Goal: Task Accomplishment & Management: Complete application form

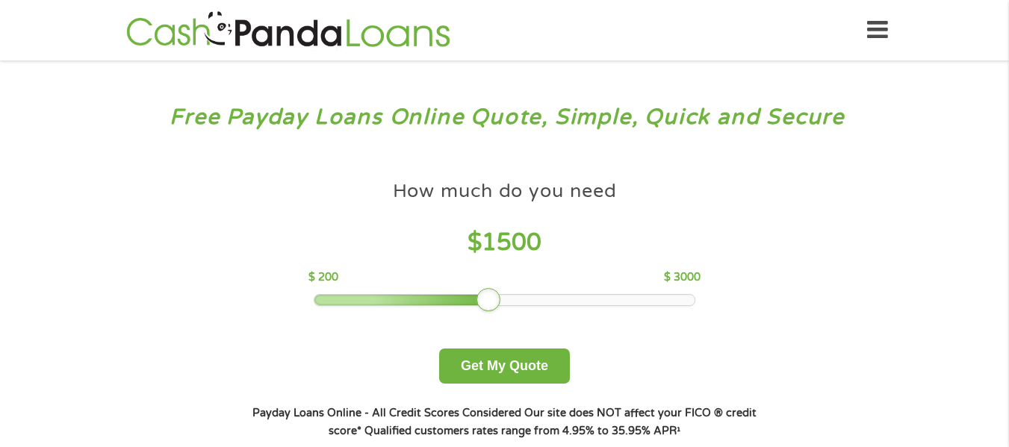
drag, startPoint x: 427, startPoint y: 300, endPoint x: 488, endPoint y: 311, distance: 62.2
click at [488, 311] on div at bounding box center [488, 300] width 24 height 24
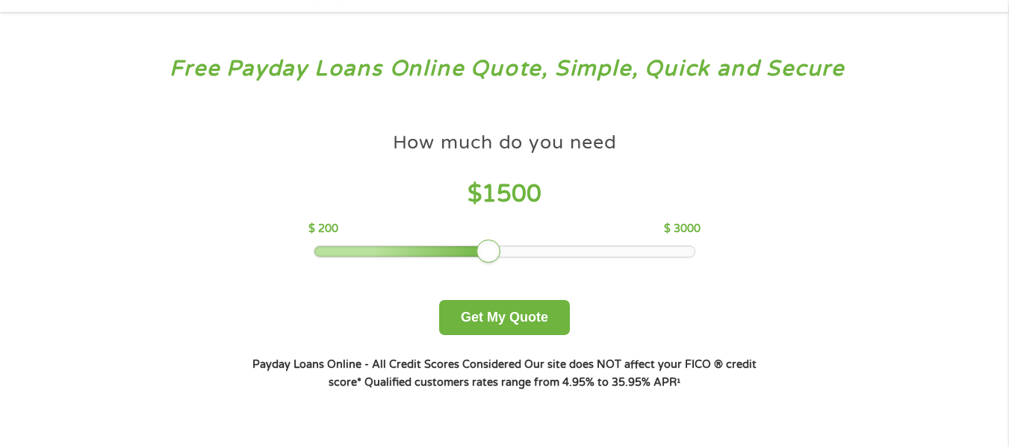
scroll to position [75, 0]
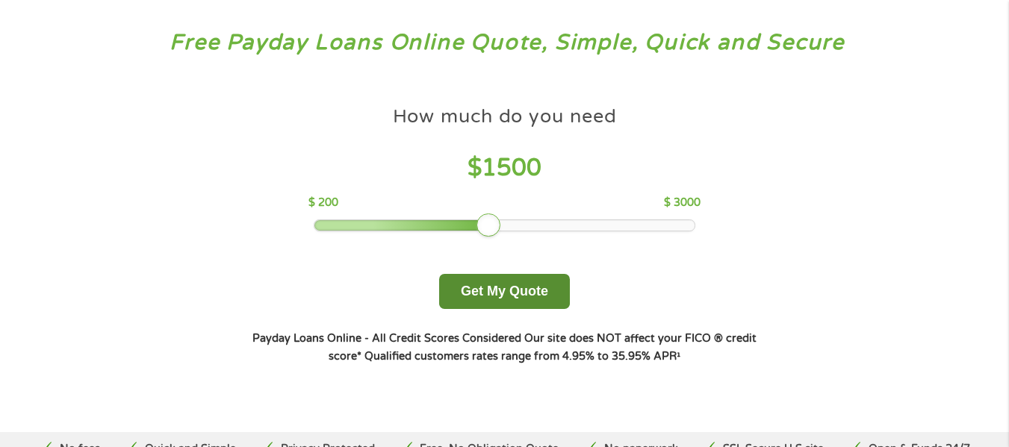
click at [514, 290] on button "Get My Quote" at bounding box center [504, 291] width 131 height 35
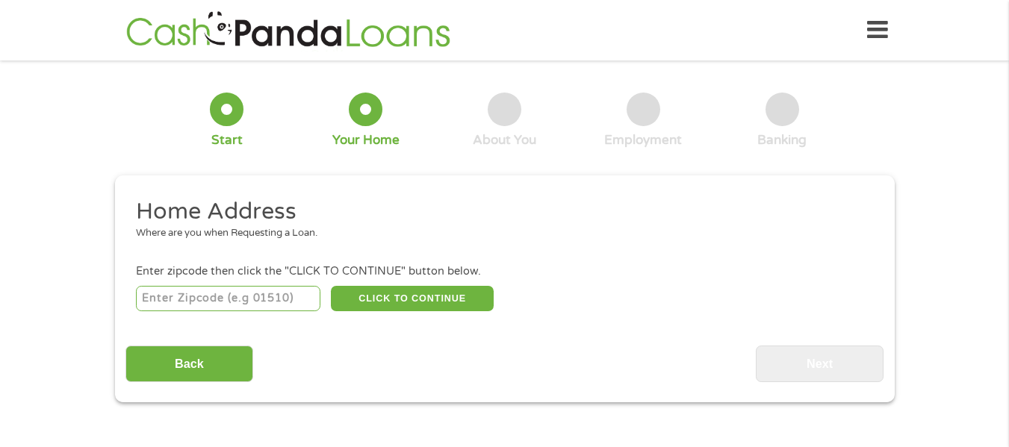
click at [276, 288] on input "number" at bounding box center [228, 298] width 184 height 25
type input "48221"
click at [391, 290] on button "CLICK TO CONTINUE" at bounding box center [412, 298] width 163 height 25
type input "48221"
type input "Detroit"
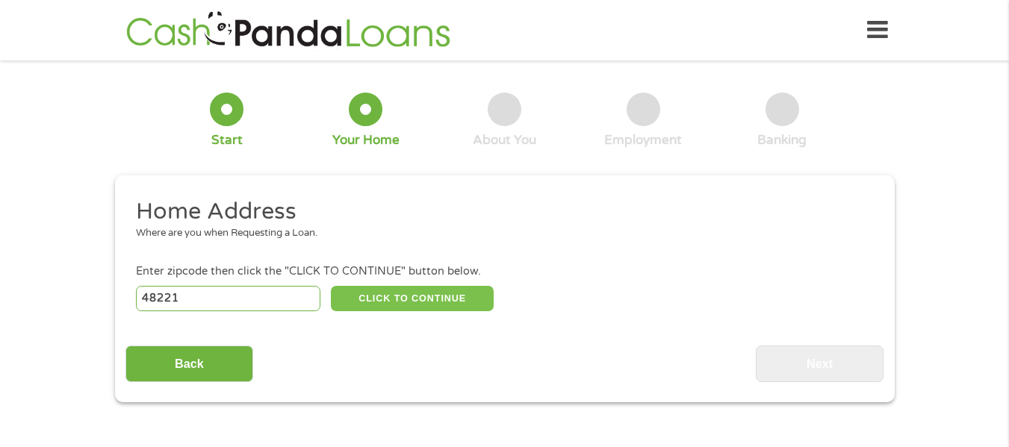
select select "Michigan"
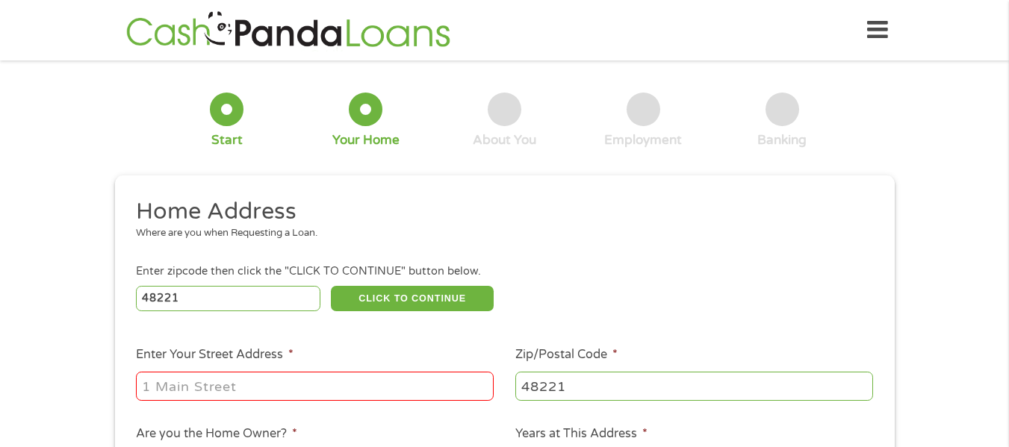
click at [344, 375] on input "Enter Your Street Address *" at bounding box center [315, 386] width 358 height 28
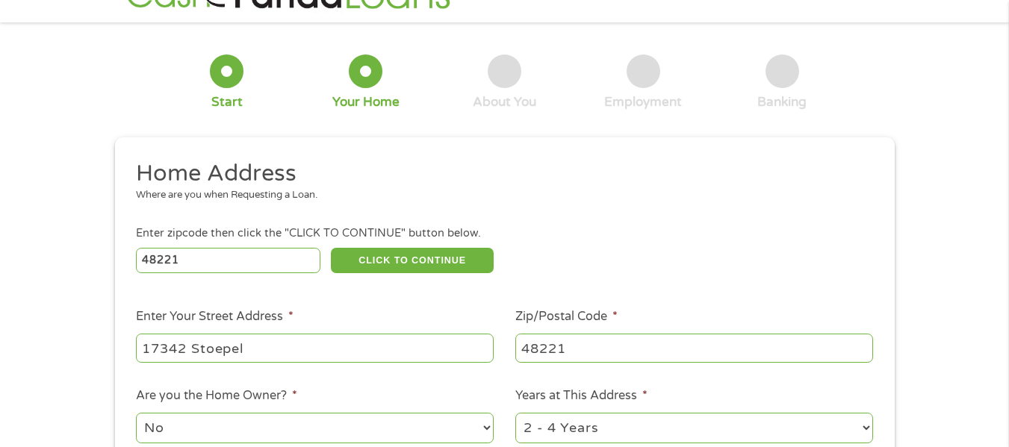
scroll to position [149, 0]
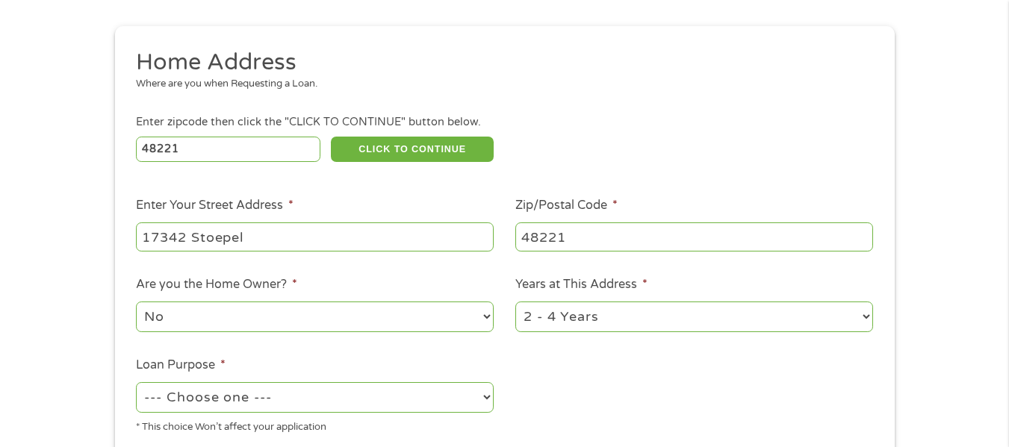
type input "17342 Stoepel"
click at [306, 320] on select "No Yes" at bounding box center [315, 317] width 358 height 31
select select "yes"
click at [136, 302] on select "No Yes" at bounding box center [315, 317] width 358 height 31
click at [727, 321] on select "1 Year or less 1 - 2 Years 2 - 4 Years Over 4 Years" at bounding box center [694, 317] width 358 height 31
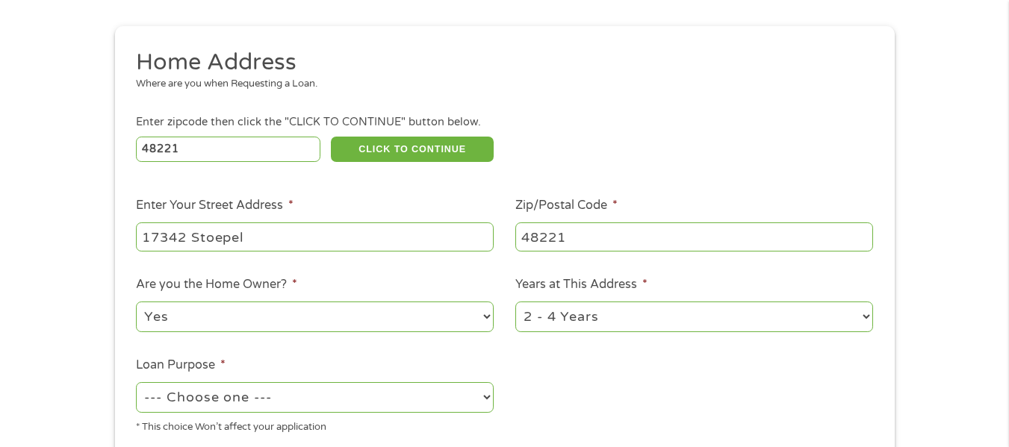
select select "60months"
click at [515, 302] on select "1 Year or less 1 - 2 Years 2 - 4 Years Over 4 Years" at bounding box center [694, 317] width 358 height 31
click at [285, 397] on select "--- Choose one --- Pay Bills Debt Consolidation Home Improvement Major Purchase…" at bounding box center [315, 397] width 358 height 31
select select "paybills"
click at [136, 382] on select "--- Choose one --- Pay Bills Debt Consolidation Home Improvement Major Purchase…" at bounding box center [315, 397] width 358 height 31
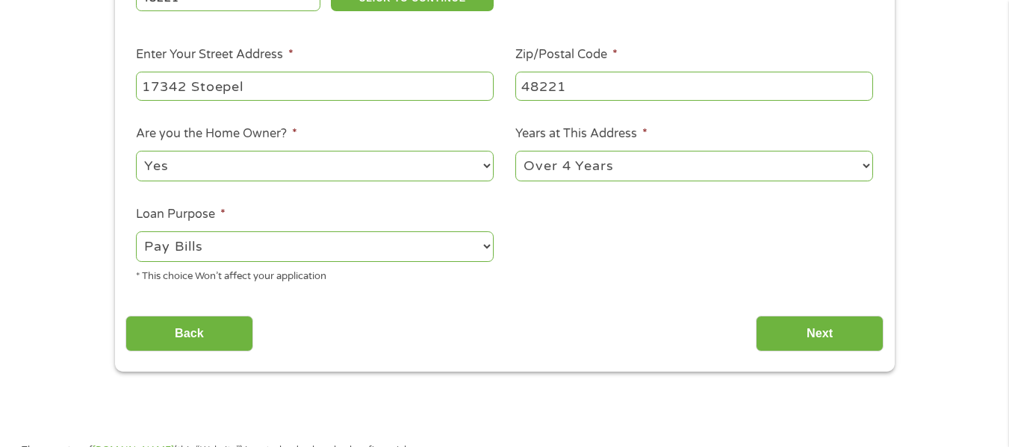
scroll to position [373, 0]
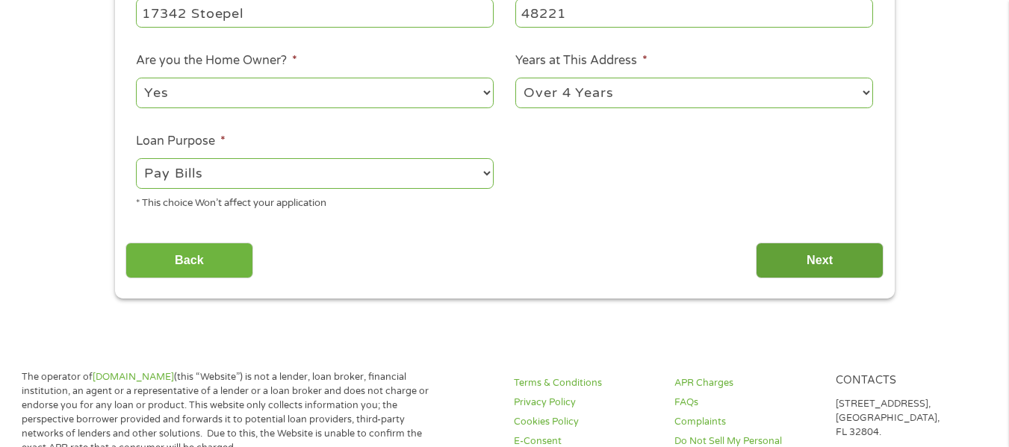
click at [786, 267] on input "Next" at bounding box center [820, 261] width 128 height 37
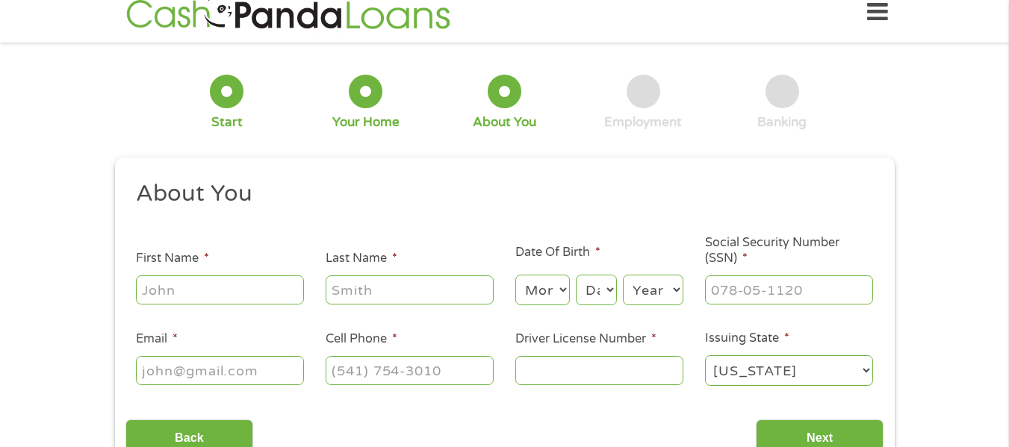
scroll to position [0, 0]
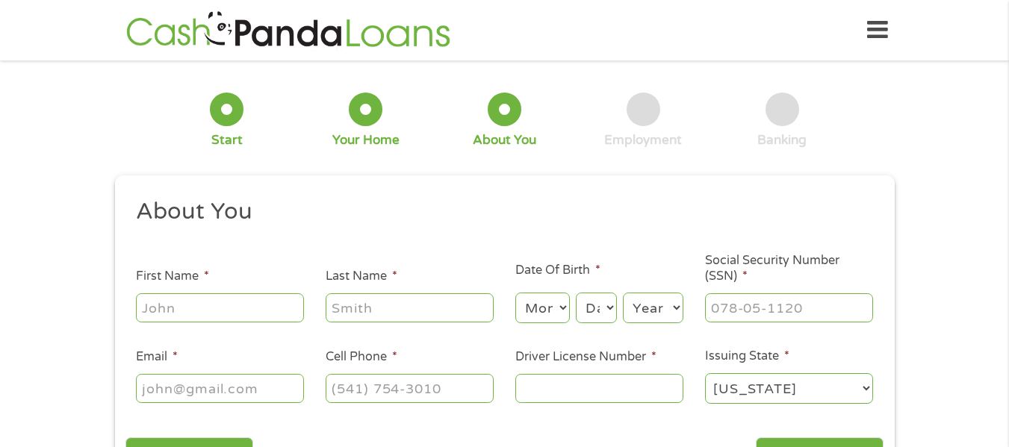
click at [258, 299] on input "First Name *" at bounding box center [220, 307] width 168 height 28
type input "Dionne"
click at [452, 318] on input "Last Name *" at bounding box center [410, 307] width 168 height 28
type input "McCants"
click at [553, 317] on select "Month 1 2 3 4 5 6 7 8 9 10 11 12" at bounding box center [542, 308] width 55 height 31
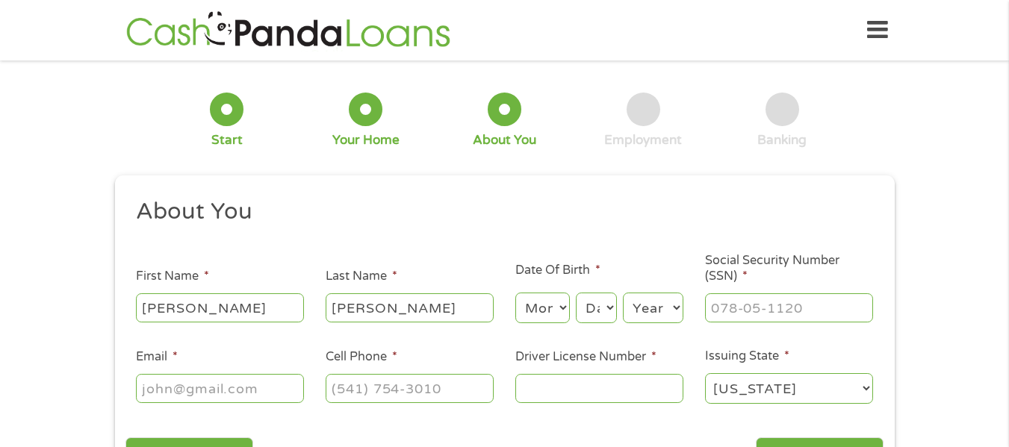
select select "11"
click at [515, 293] on select "Month 1 2 3 4 5 6 7 8 9 10 11 12" at bounding box center [542, 308] width 55 height 31
click at [585, 303] on select "Day 1 2 3 4 5 6 7 8 9 10 11 12 13 14 15 16 17 18 19 20 21 22 23 24 25 26 27 28 …" at bounding box center [596, 308] width 40 height 31
select select "15"
click at [576, 293] on select "Day 1 2 3 4 5 6 7 8 9 10 11 12 13 14 15 16 17 18 19 20 21 22 23 24 25 26 27 28 …" at bounding box center [596, 308] width 40 height 31
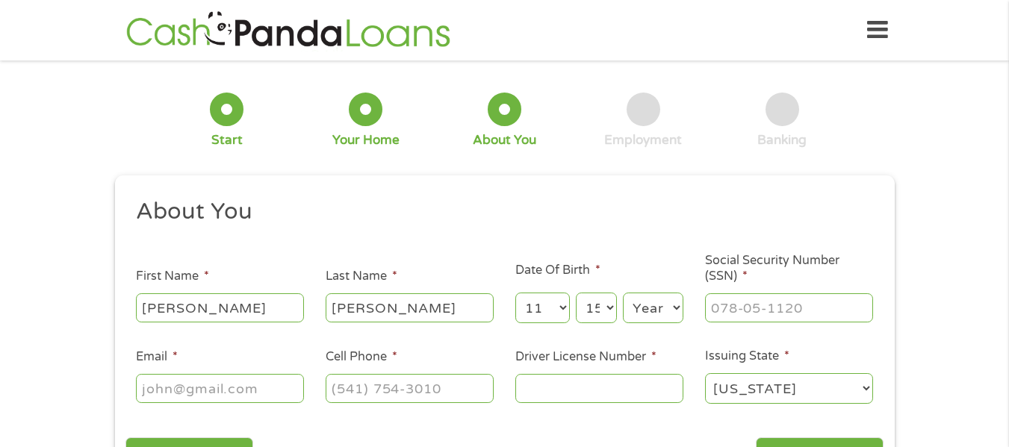
click at [647, 307] on select "Year 2007 2006 2005 2004 2003 2002 2001 2000 1999 1998 1997 1996 1995 1994 1993…" at bounding box center [653, 308] width 60 height 31
select select "1966"
click at [623, 293] on select "Year 2007 2006 2005 2004 2003 2002 2001 2000 1999 1998 1997 1996 1995 1994 1993…" at bounding box center [653, 308] width 60 height 31
click at [720, 314] on input "___-__-____" at bounding box center [789, 307] width 168 height 28
type input "362-88-4789"
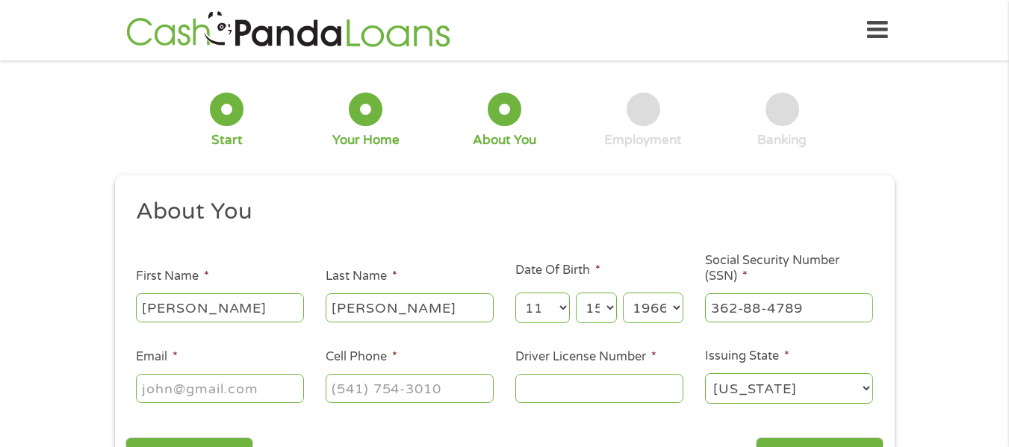
click at [202, 387] on input "Email *" at bounding box center [220, 388] width 168 height 28
type input "dionnencarter@yahoo.com"
click at [416, 382] on input "(___) ___-____" at bounding box center [410, 388] width 168 height 28
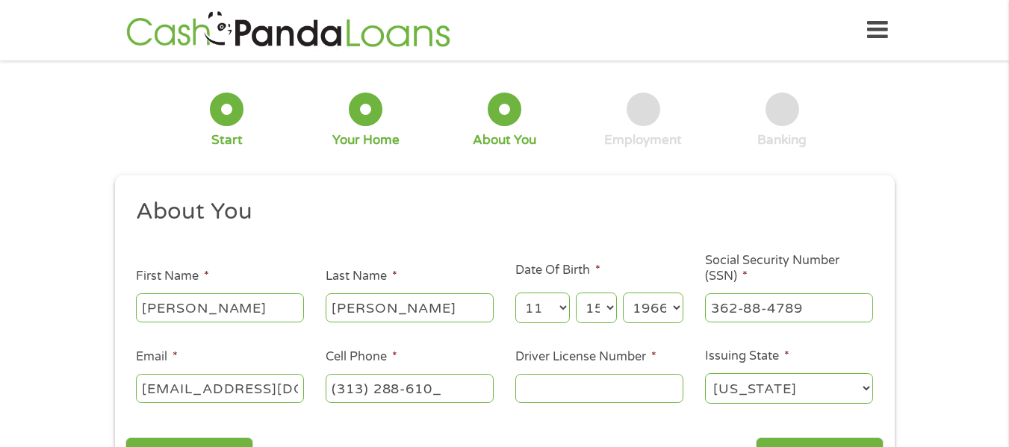
type input "(313) 288-6107"
click at [579, 394] on input "Driver License Number *" at bounding box center [599, 388] width 168 height 28
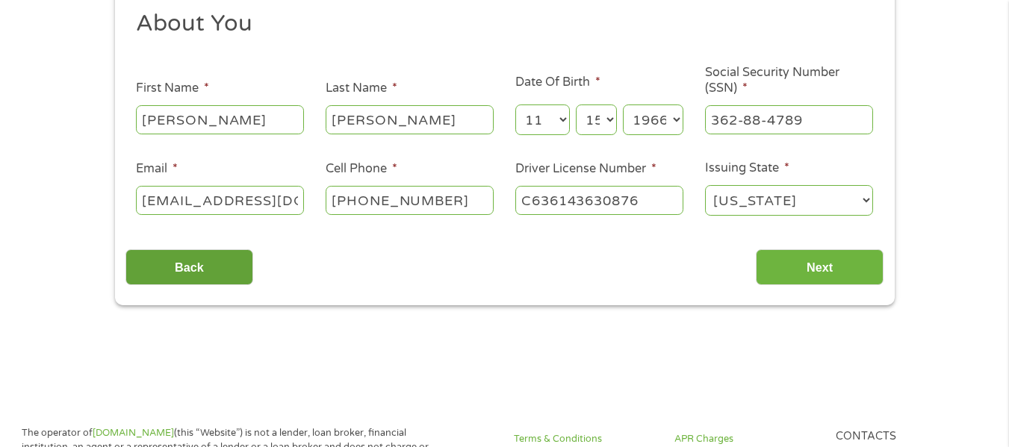
scroll to position [224, 0]
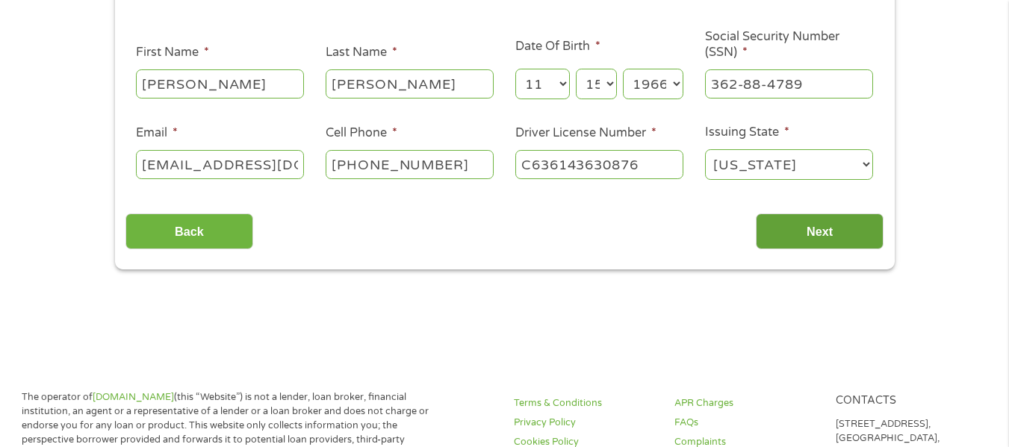
type input "C636143630876"
click at [777, 235] on input "Next" at bounding box center [820, 232] width 128 height 37
click at [821, 238] on input "Next" at bounding box center [820, 232] width 128 height 37
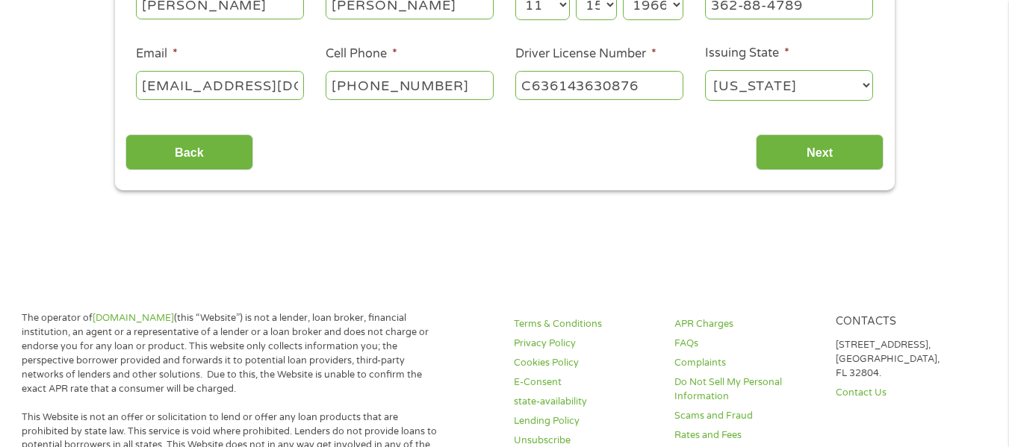
scroll to position [299, 0]
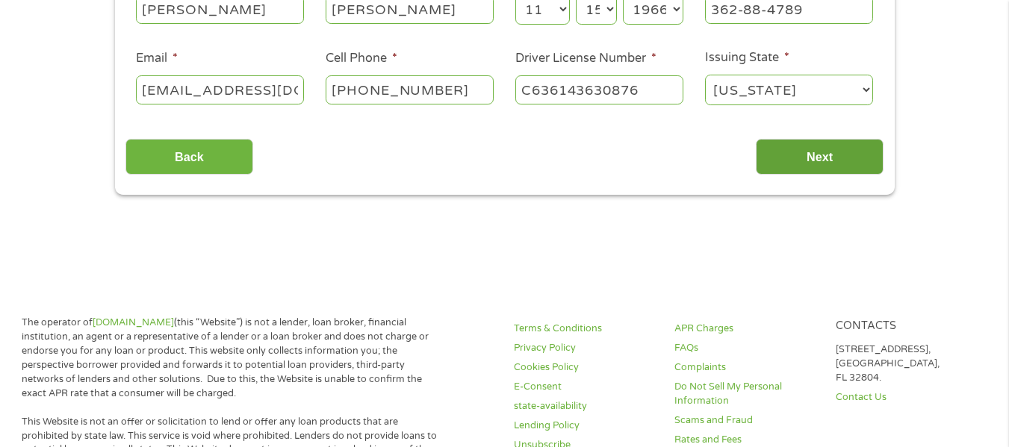
click at [815, 160] on input "Next" at bounding box center [820, 157] width 128 height 37
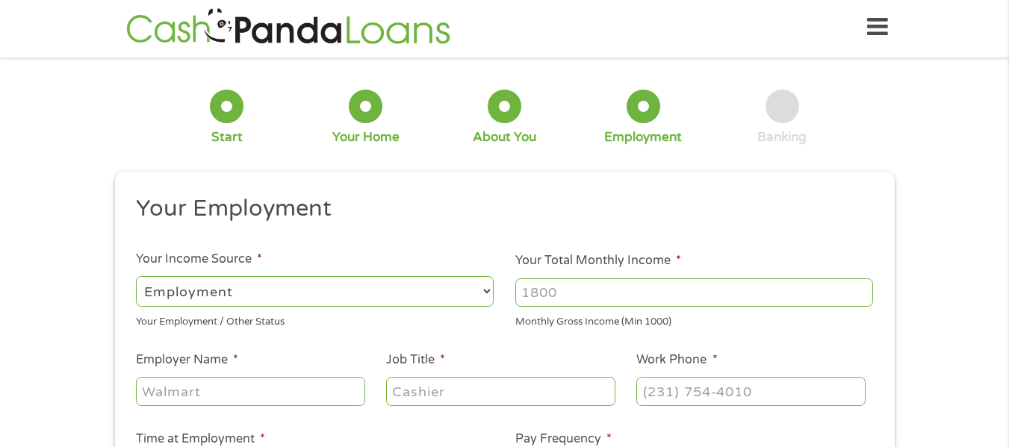
scroll to position [0, 0]
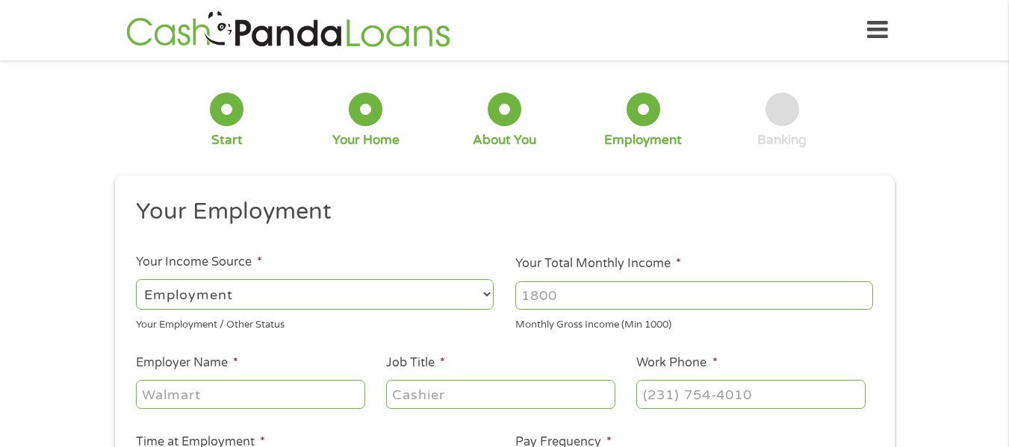
click at [293, 303] on select "--- Choose one --- Employment Self Employed Benefits" at bounding box center [315, 294] width 358 height 31
click at [696, 296] on input "Your Total Monthly Income *" at bounding box center [694, 295] width 358 height 28
type input "2"
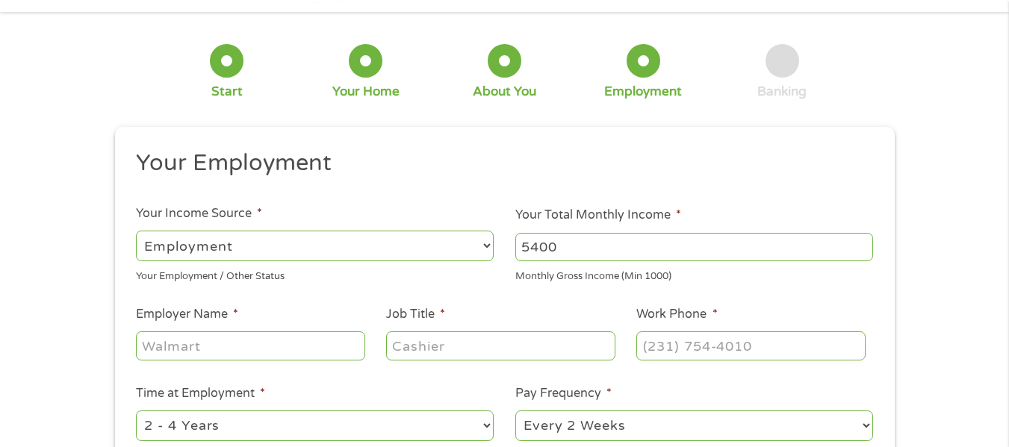
scroll to position [75, 0]
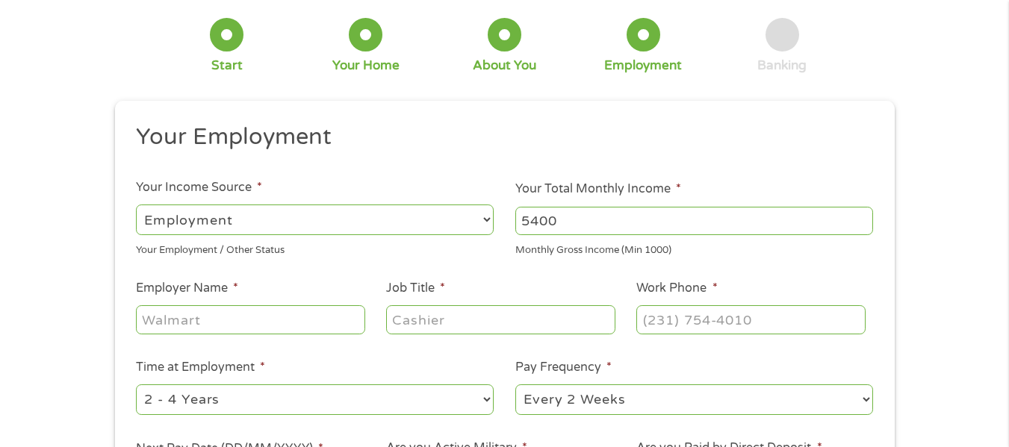
type input "5400"
click at [649, 321] on input "(___) ___-____" at bounding box center [750, 319] width 228 height 28
type input "(313) 397-4435"
click at [278, 309] on input "Employer Name *" at bounding box center [250, 319] width 228 height 28
type input "Davita"
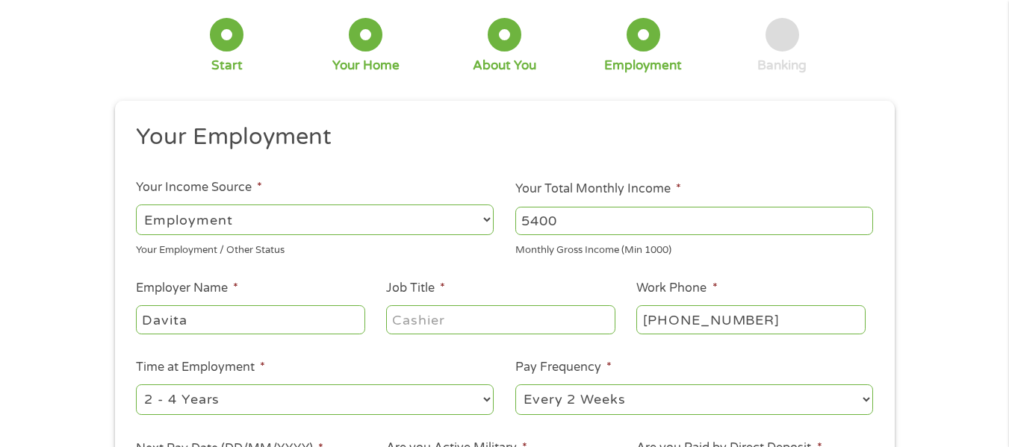
click at [420, 317] on input "Job Title *" at bounding box center [500, 319] width 228 height 28
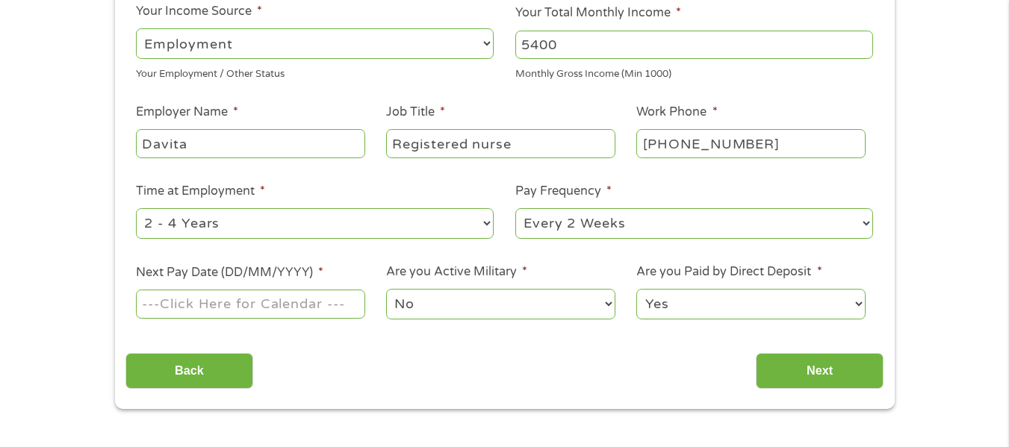
scroll to position [299, 0]
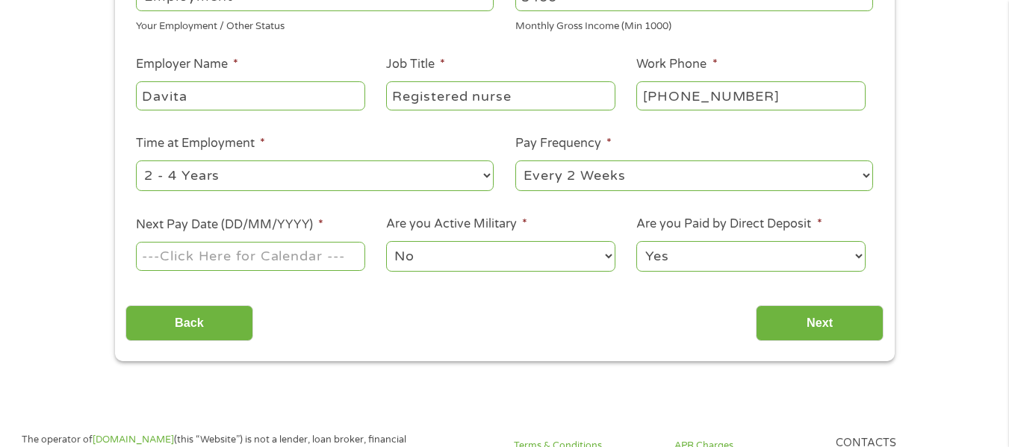
type input "Registered nurse"
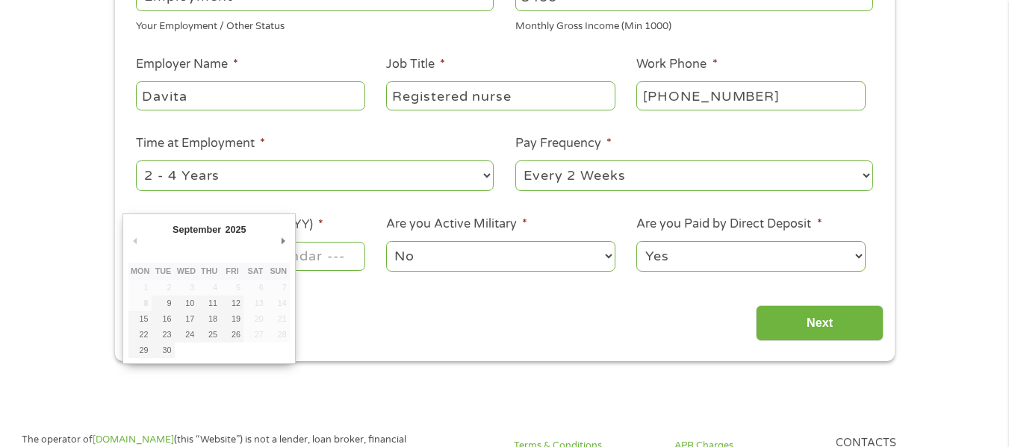
click at [321, 261] on input "Next Pay Date (DD/MM/YYYY) *" at bounding box center [250, 256] width 228 height 28
type input "19/09/2025"
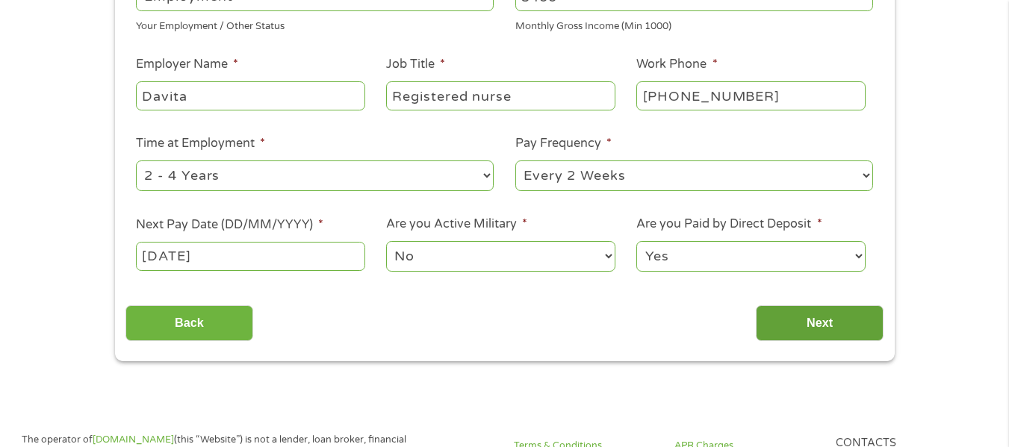
click at [796, 322] on input "Next" at bounding box center [820, 323] width 128 height 37
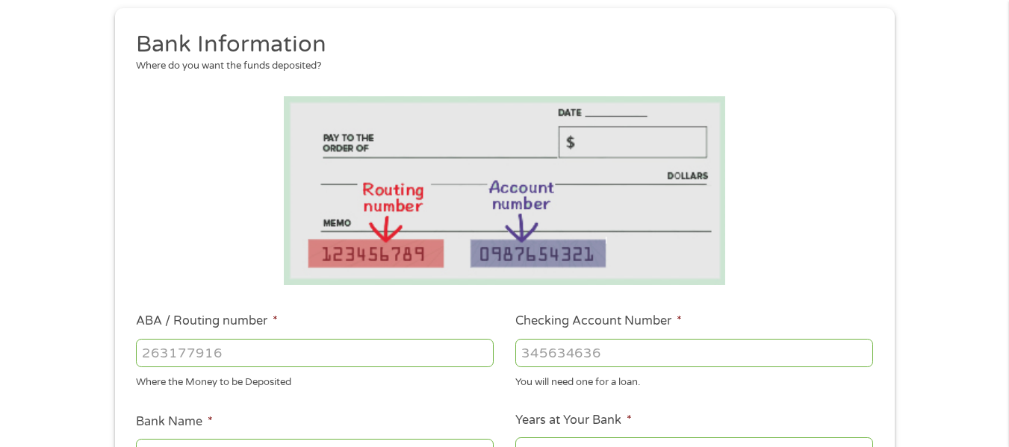
scroll to position [224, 0]
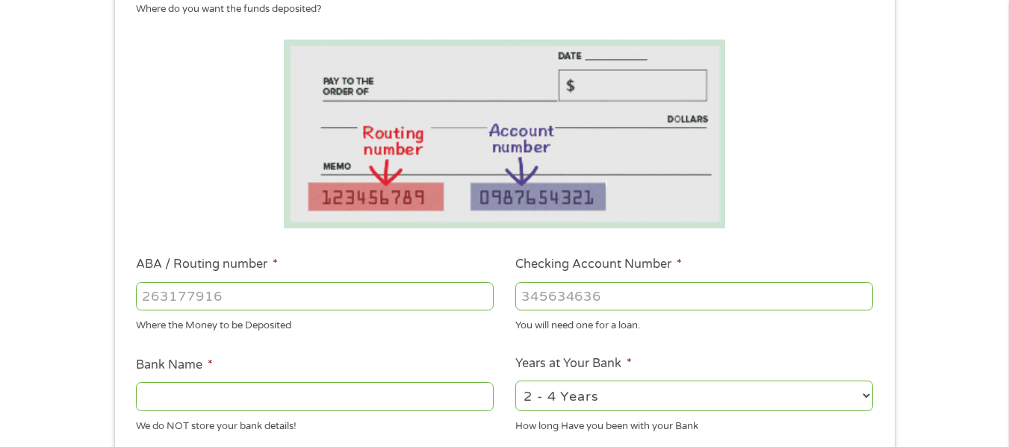
click at [358, 299] on input "ABA / Routing number *" at bounding box center [315, 296] width 358 height 28
type input "272078365"
type input "MICHIGAN FIRST CU"
type input "272078365"
click at [673, 302] on input "Checking Account Number *" at bounding box center [694, 296] width 358 height 28
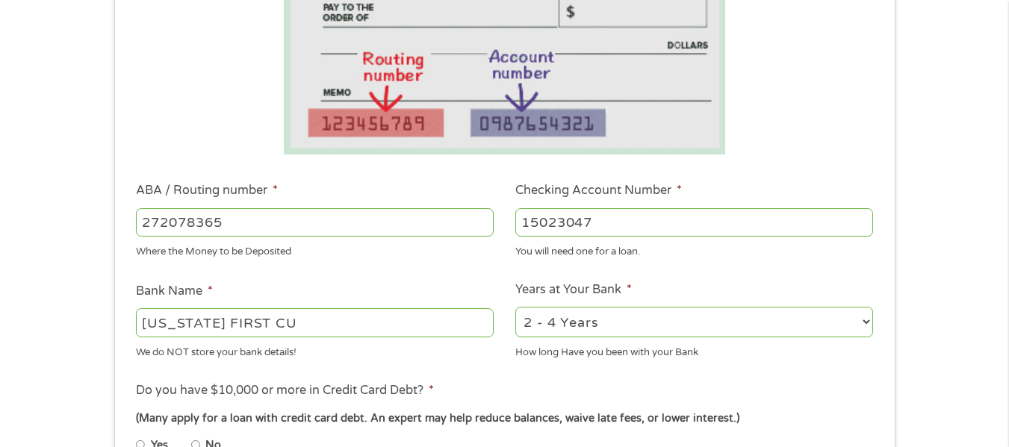
scroll to position [373, 0]
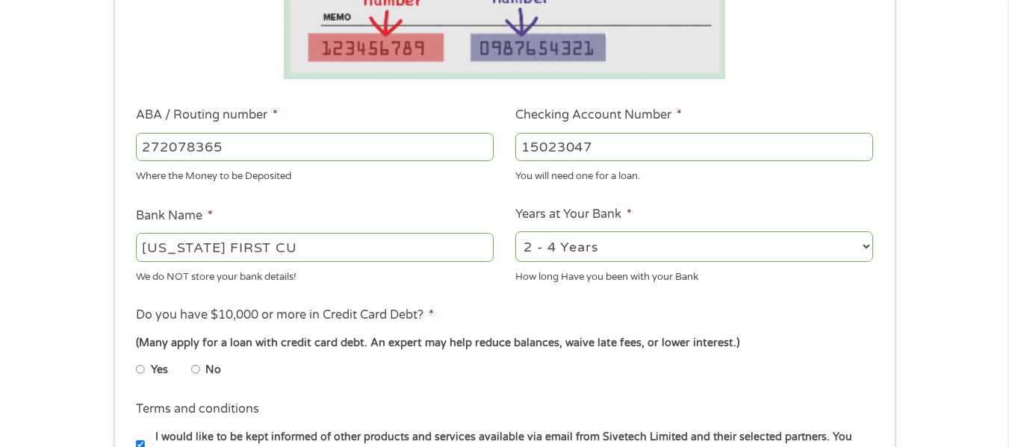
type input "15023047"
click at [718, 237] on select "2 - 4 Years 6 - 12 Months 1 - 2 Years Over 4 Years" at bounding box center [694, 246] width 358 height 31
select select "60months"
click at [515, 231] on select "2 - 4 Years 6 - 12 Months 1 - 2 Years Over 4 Years" at bounding box center [694, 246] width 358 height 31
click at [192, 370] on input "No" at bounding box center [195, 370] width 9 height 24
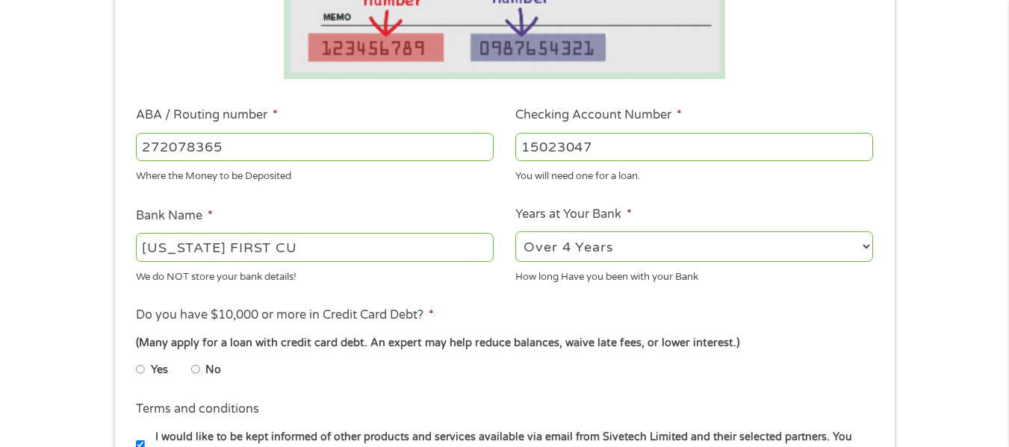
radio input "true"
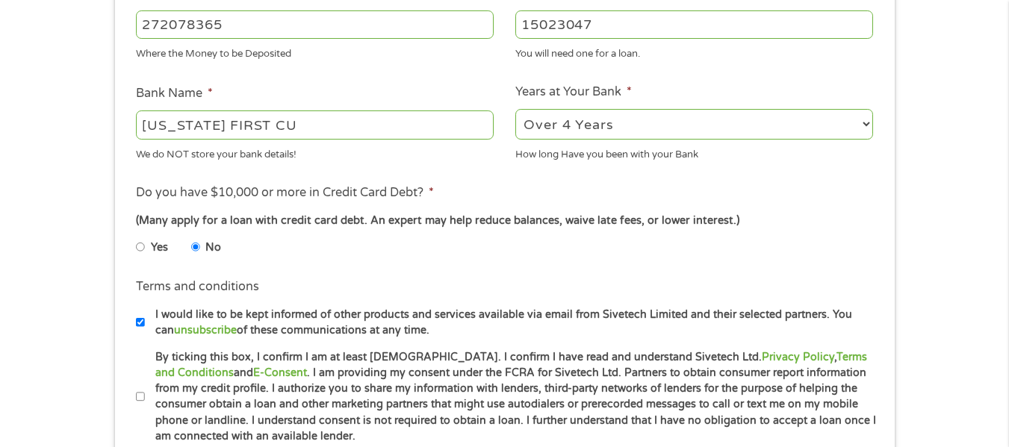
scroll to position [523, 0]
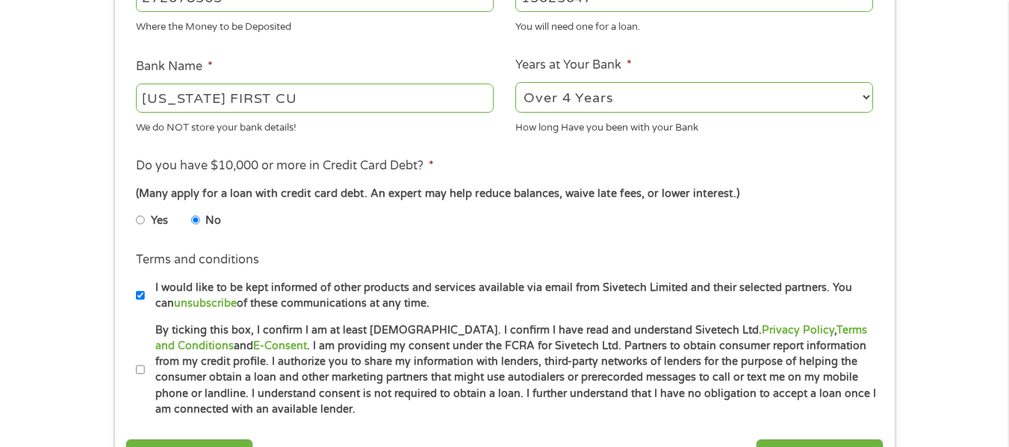
click at [143, 372] on input "By ticking this box, I confirm I am at least 18 years old. I confirm I have rea…" at bounding box center [140, 370] width 9 height 24
checkbox input "true"
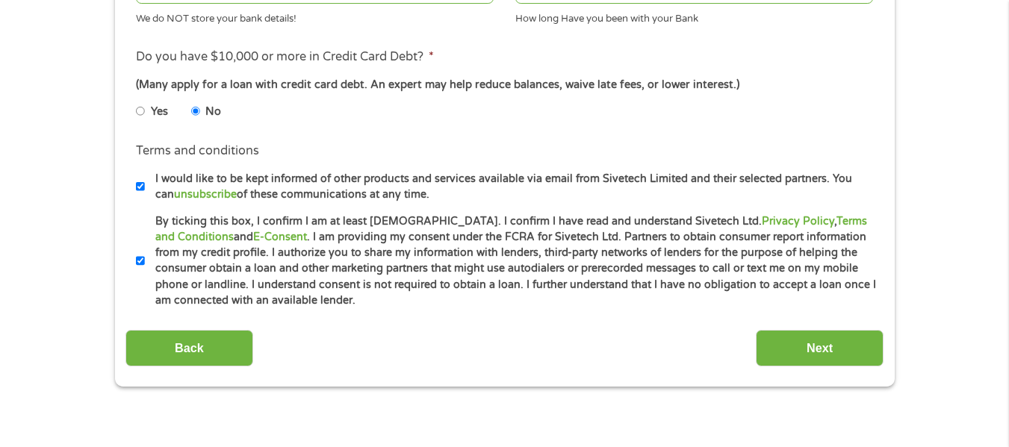
scroll to position [672, 0]
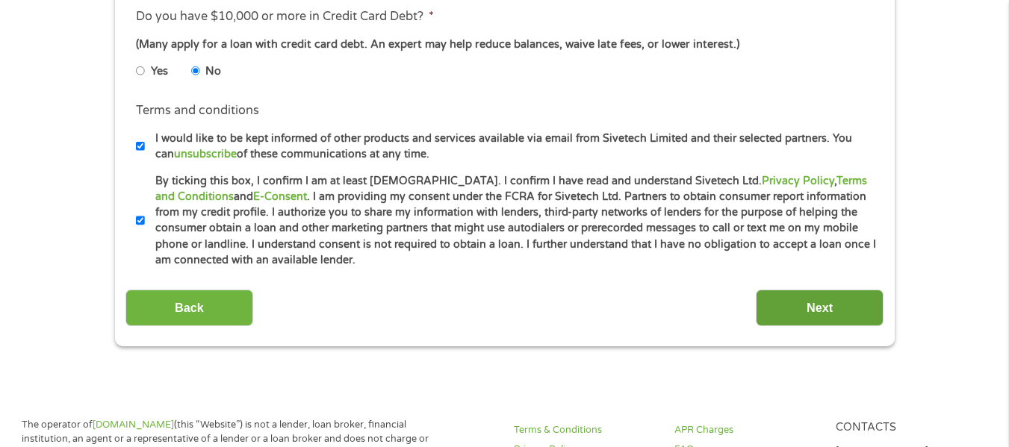
click at [818, 302] on input "Next" at bounding box center [820, 308] width 128 height 37
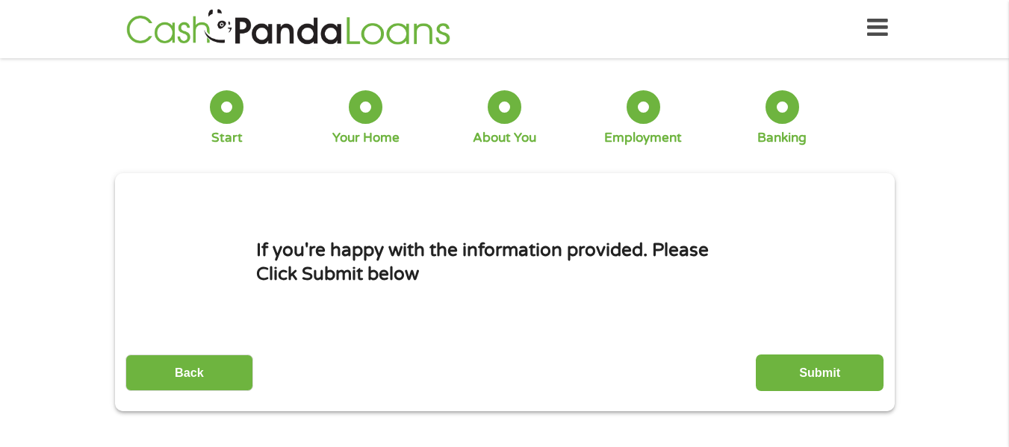
scroll to position [0, 0]
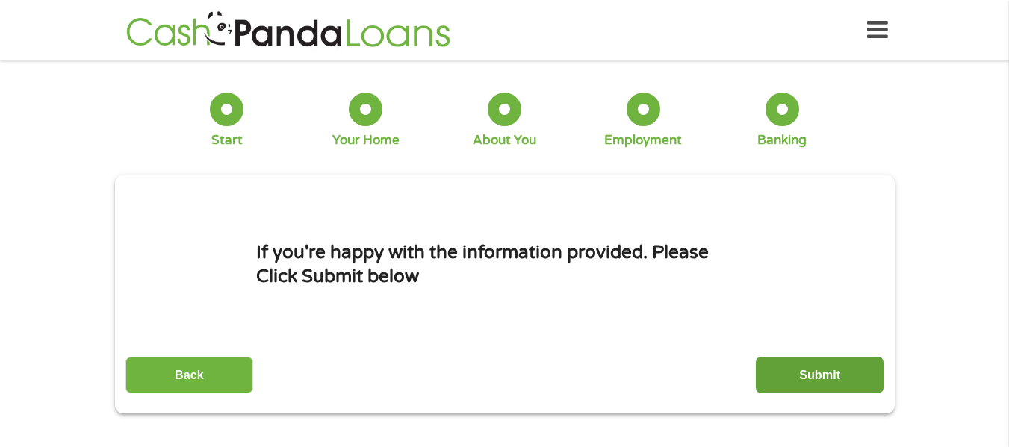
click at [806, 379] on input "Submit" at bounding box center [820, 375] width 128 height 37
